Goal: Information Seeking & Learning: Compare options

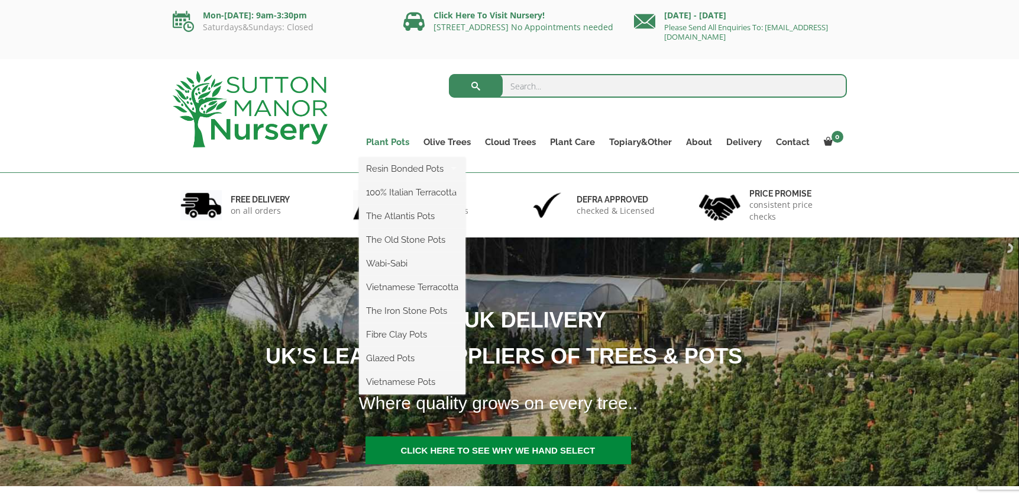
click at [385, 140] on link "Plant Pots" at bounding box center [387, 142] width 57 height 17
click at [388, 143] on link "Plant Pots" at bounding box center [387, 142] width 57 height 17
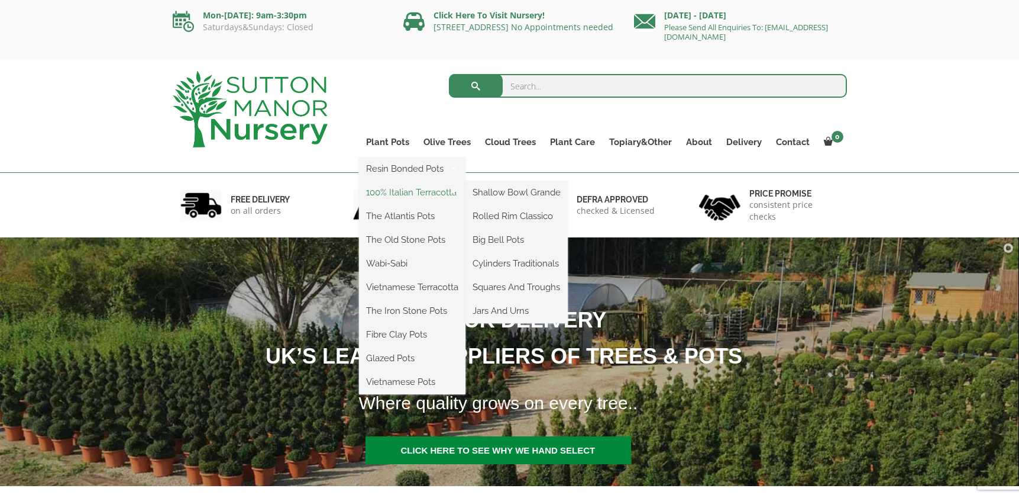
click at [399, 193] on link "100% Italian Terracotta" at bounding box center [412, 192] width 106 height 18
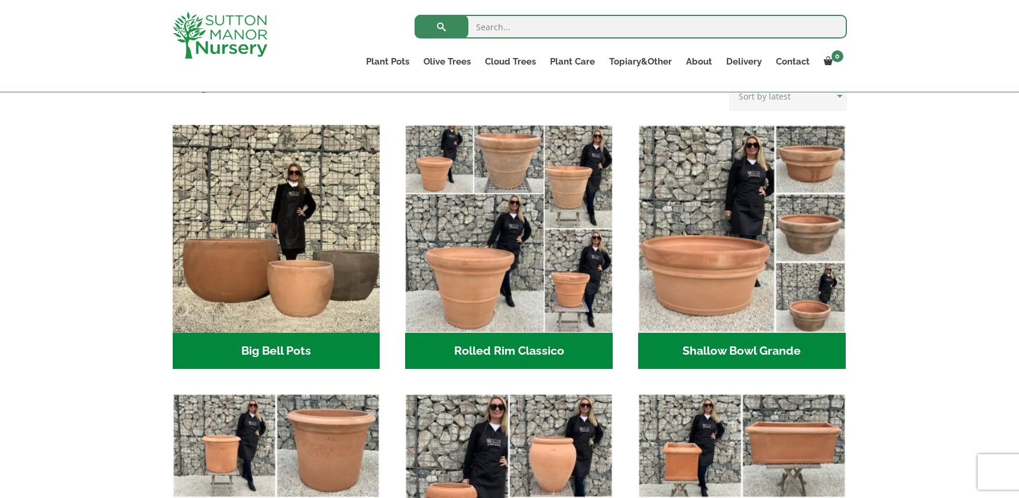
scroll to position [348, 0]
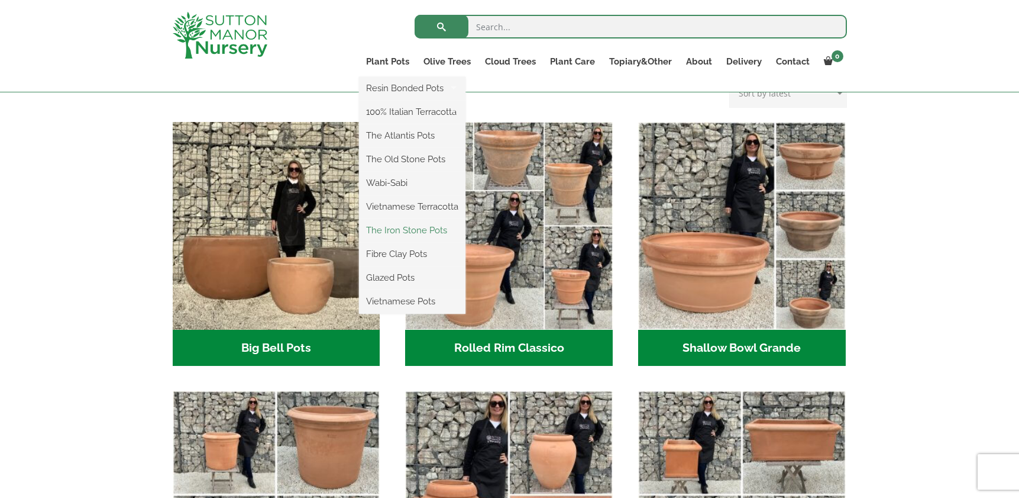
click at [398, 230] on link "The Iron Stone Pots" at bounding box center [412, 230] width 106 height 18
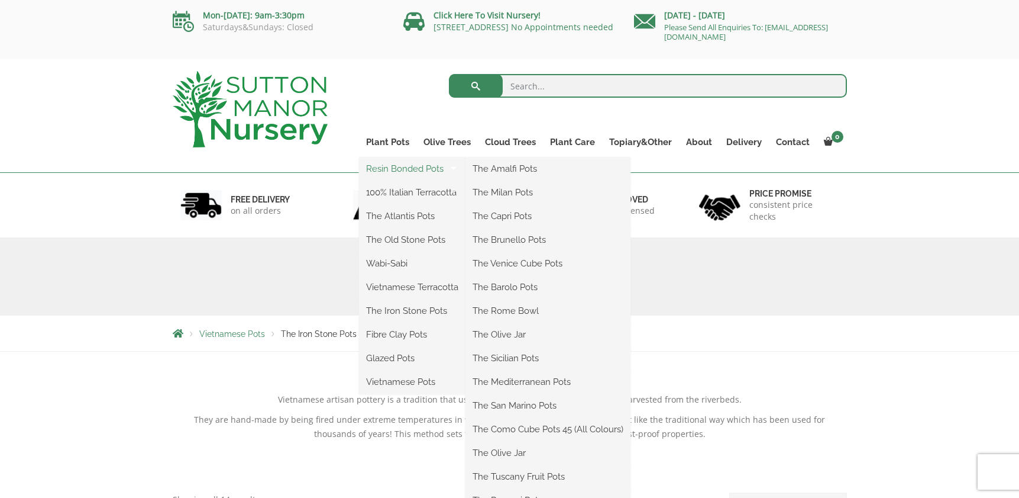
click at [396, 169] on link "Resin Bonded Pots" at bounding box center [412, 169] width 106 height 18
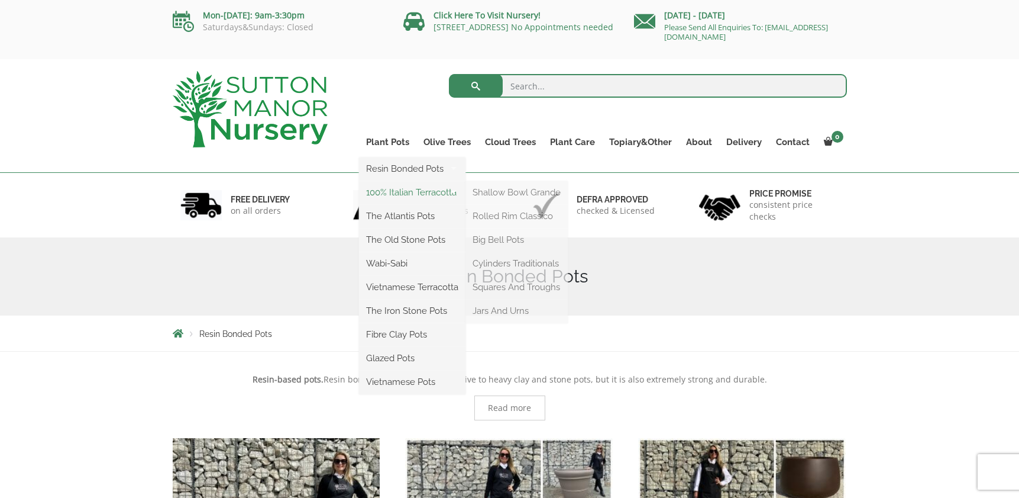
click at [396, 189] on link "100% Italian Terracotta" at bounding box center [412, 192] width 106 height 18
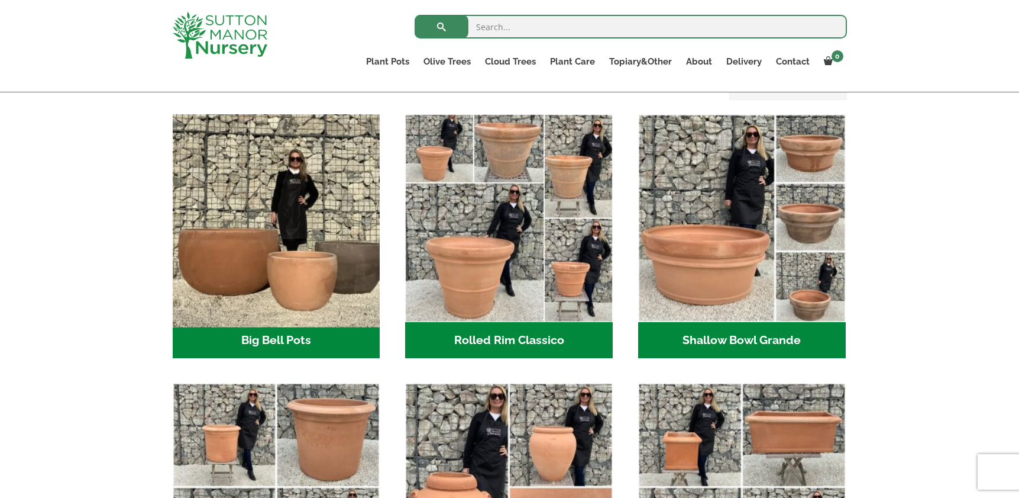
scroll to position [357, 0]
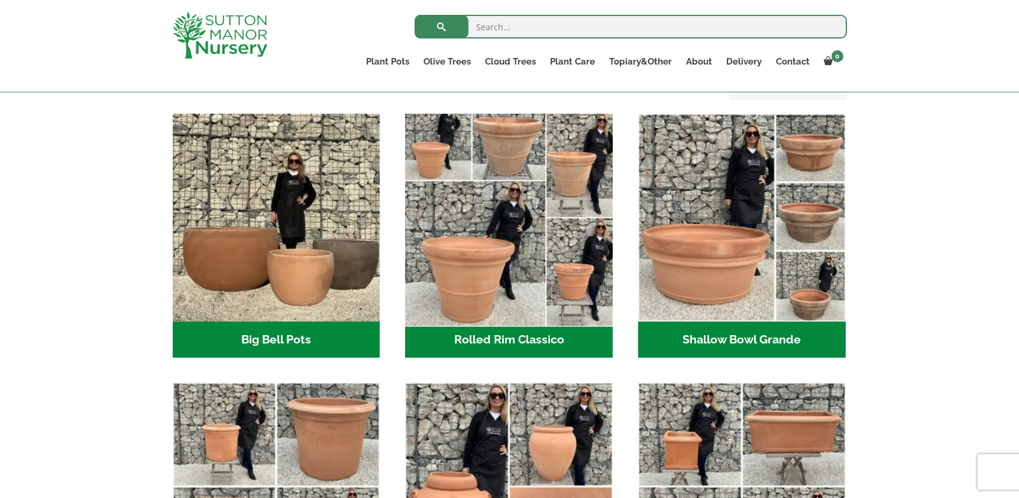
click at [492, 217] on img "Visit product category Rolled Rim Classico" at bounding box center [510, 217] width 218 height 218
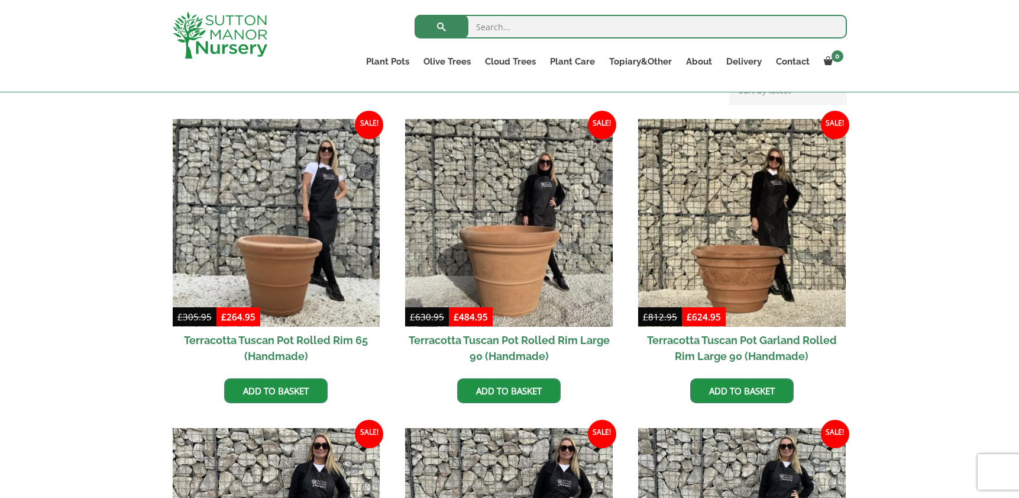
scroll to position [511, 0]
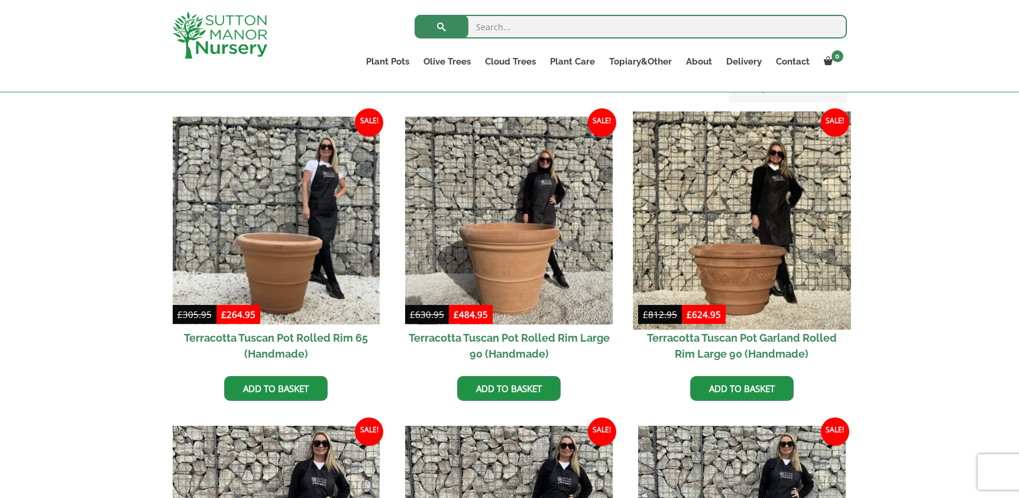
click at [767, 289] on img at bounding box center [742, 220] width 218 height 218
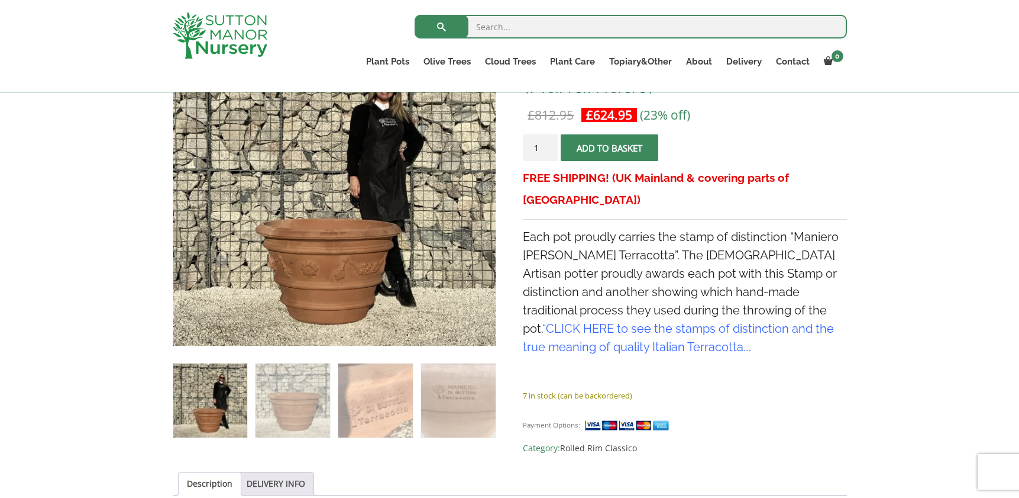
scroll to position [250, 0]
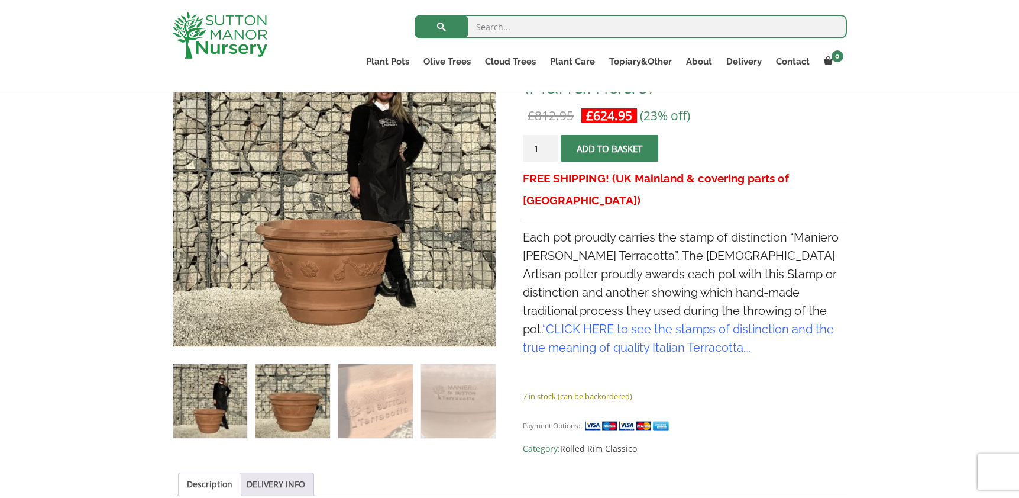
click at [275, 409] on img at bounding box center [293, 401] width 74 height 74
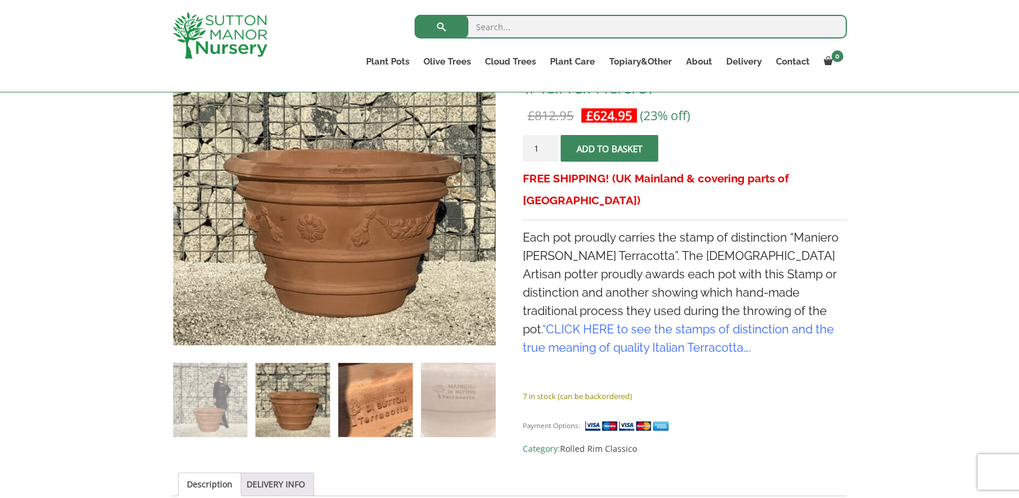
click at [350, 403] on img at bounding box center [375, 400] width 74 height 74
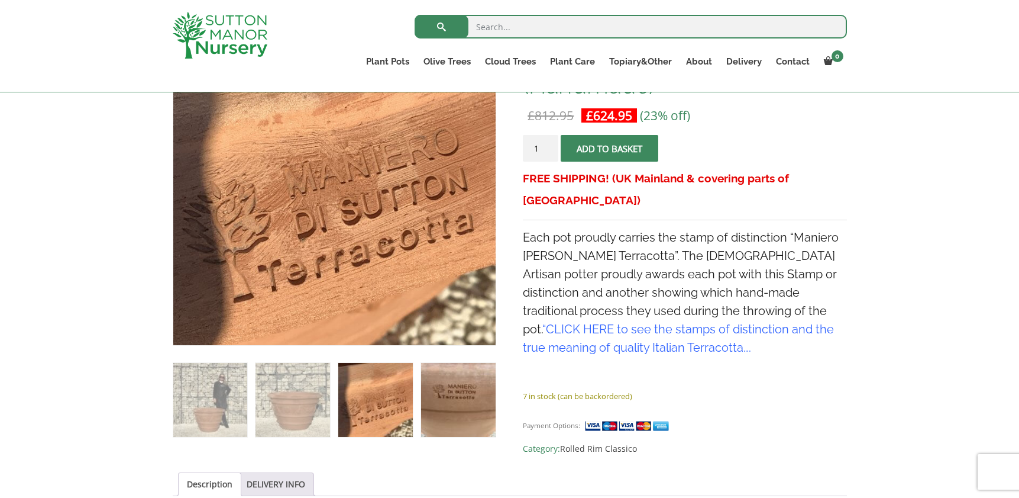
click at [457, 402] on img at bounding box center [458, 400] width 74 height 74
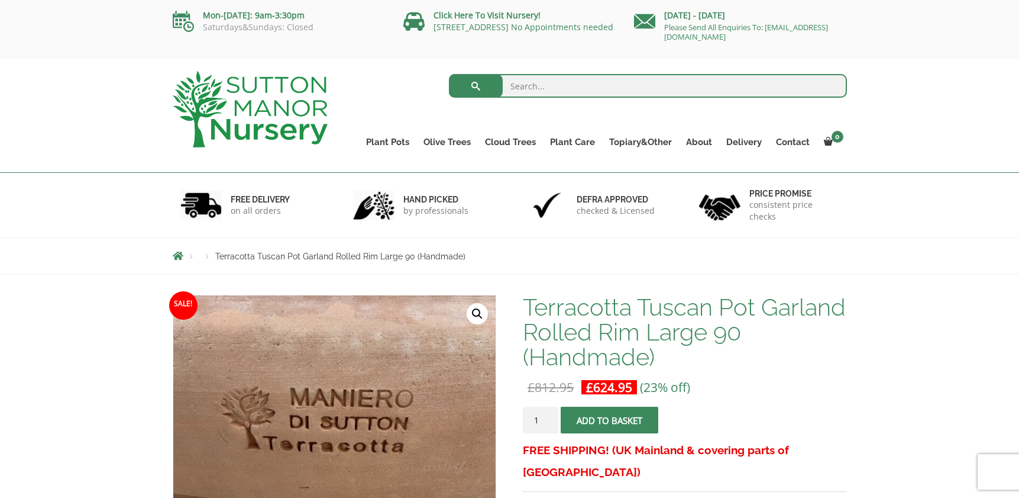
scroll to position [0, 0]
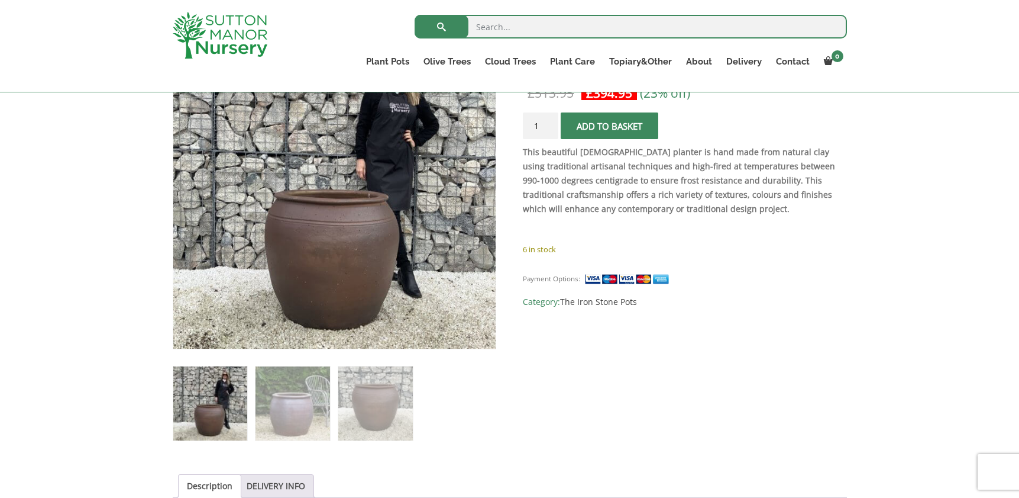
scroll to position [273, 0]
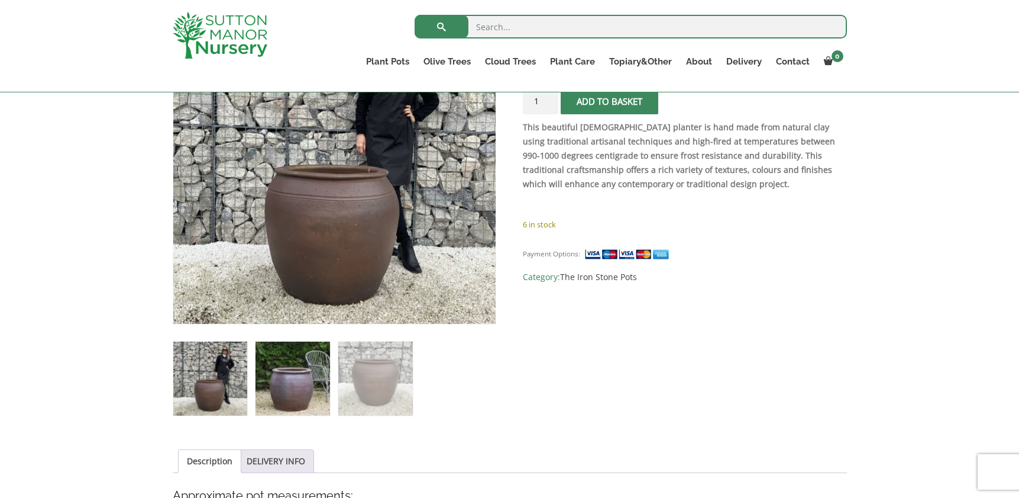
click at [279, 380] on img at bounding box center [293, 378] width 74 height 74
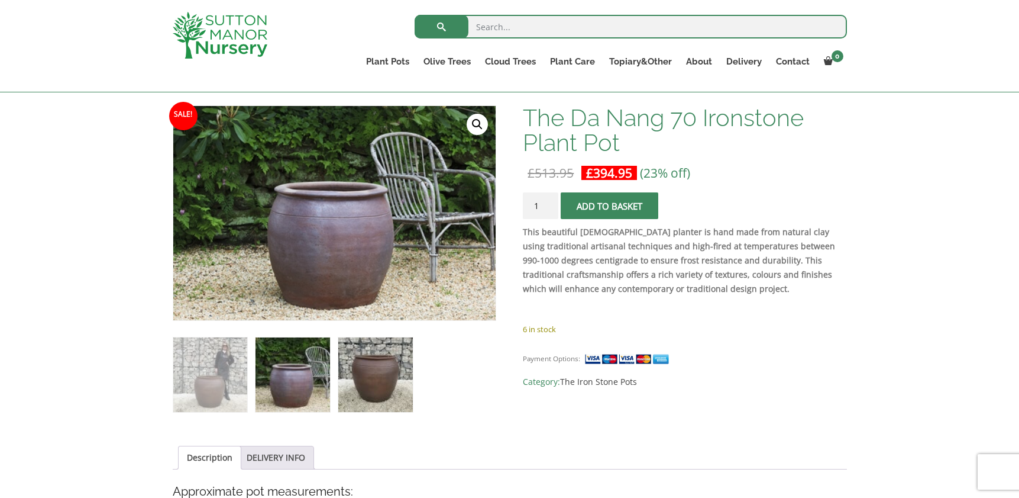
scroll to position [167, 0]
click at [369, 371] on img at bounding box center [375, 375] width 74 height 74
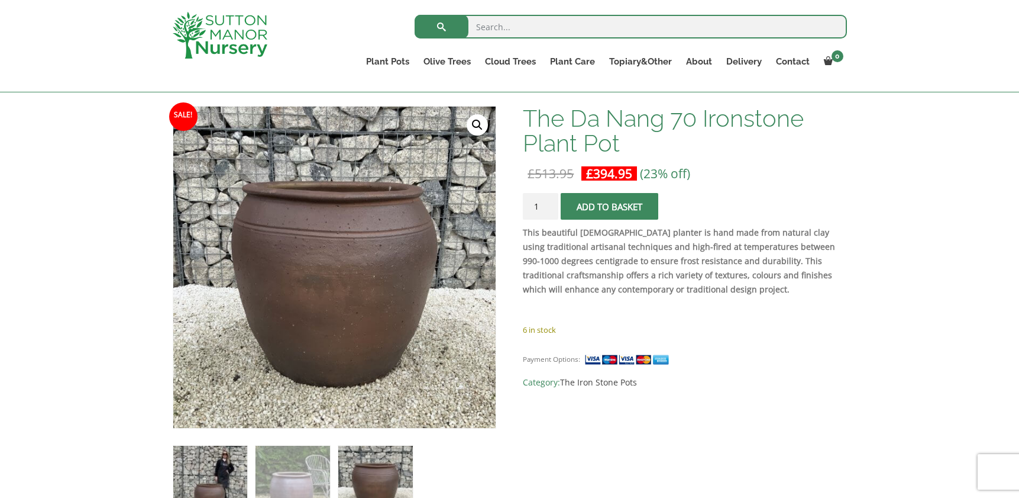
click at [208, 469] on img at bounding box center [210, 483] width 74 height 74
